Goal: Transaction & Acquisition: Purchase product/service

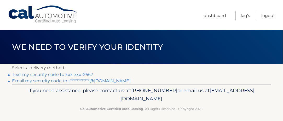
click at [63, 73] on link "Text my security code to xxx-xxx-2667" at bounding box center [52, 74] width 81 height 5
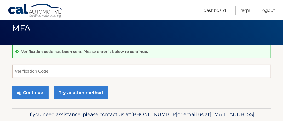
scroll to position [26, 0]
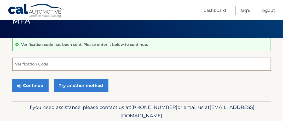
click at [80, 63] on input "Verification Code" at bounding box center [141, 63] width 258 height 13
type input "461163"
click at [12, 79] on button "Continue" at bounding box center [30, 85] width 36 height 13
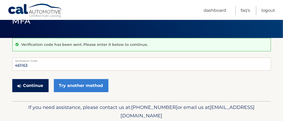
click at [44, 84] on button "Continue" at bounding box center [30, 85] width 36 height 13
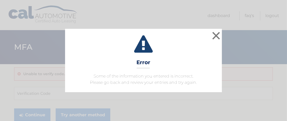
click at [96, 71] on div "× Error Some of the information you entered is incorrect. Please go back and re…" at bounding box center [143, 60] width 157 height 63
click at [215, 35] on button "×" at bounding box center [216, 35] width 10 height 10
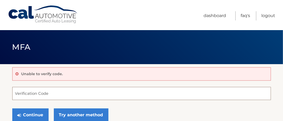
click at [75, 93] on input "Verification Code" at bounding box center [141, 93] width 258 height 13
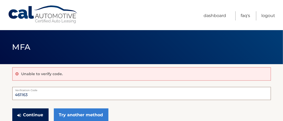
type input "461163"
click at [35, 112] on button "Continue" at bounding box center [30, 114] width 36 height 13
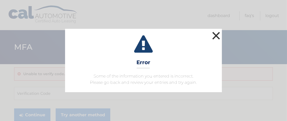
click at [217, 36] on button "×" at bounding box center [216, 35] width 10 height 10
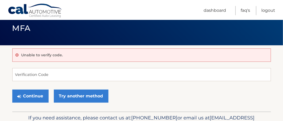
scroll to position [26, 0]
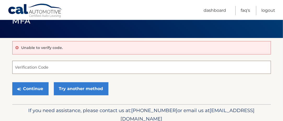
click at [32, 66] on input "Verification Code" at bounding box center [141, 67] width 258 height 13
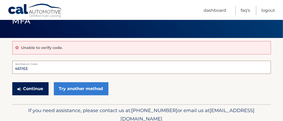
type input "461163"
click at [31, 90] on button "Continue" at bounding box center [30, 88] width 36 height 13
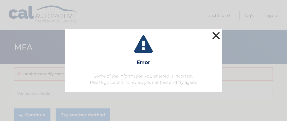
click at [220, 37] on button "×" at bounding box center [216, 35] width 10 height 10
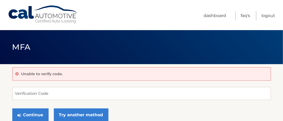
scroll to position [48, 0]
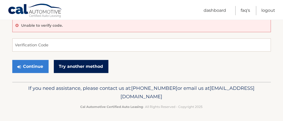
click at [65, 63] on link "Try another method" at bounding box center [81, 66] width 55 height 13
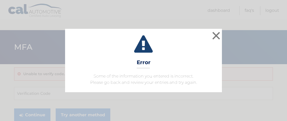
scroll to position [26, 0]
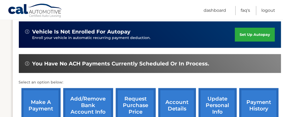
scroll to position [131, 0]
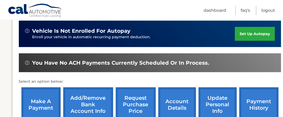
click at [45, 98] on link "make a payment" at bounding box center [40, 104] width 39 height 34
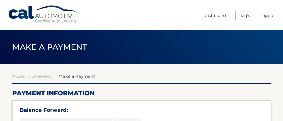
select select "YWY1MTQ5YWQtOTUzZS00NjU3LThjNzUtZGIzZWJmZGUxNTNm"
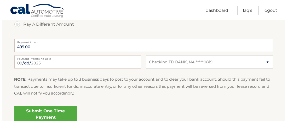
scroll to position [235, 0]
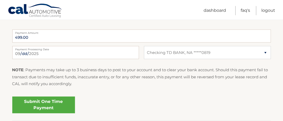
click at [50, 105] on link "Submit One Time Payment" at bounding box center [43, 104] width 63 height 17
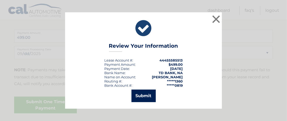
click at [142, 98] on button "Submit" at bounding box center [143, 95] width 24 height 13
